Goal: Task Accomplishment & Management: Use online tool/utility

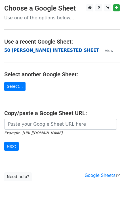
click at [44, 51] on strong "50 [PERSON_NAME] INTERESTED SHEET" at bounding box center [51, 50] width 95 height 5
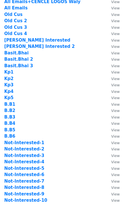
scroll to position [76, 0]
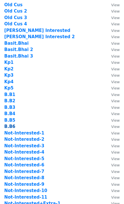
click at [7, 127] on strong "B.B6" at bounding box center [9, 126] width 11 height 5
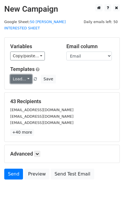
click at [23, 75] on link "Load..." at bounding box center [21, 79] width 22 height 9
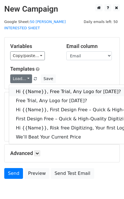
click at [32, 87] on link "Hi {{Name}}, Free Trial, Any Logo for [DATE]?" at bounding box center [90, 91] width 163 height 9
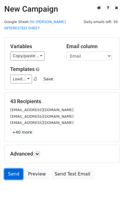
click at [15, 168] on link "Send" at bounding box center [13, 173] width 19 height 11
